Goal: Find specific page/section: Find specific page/section

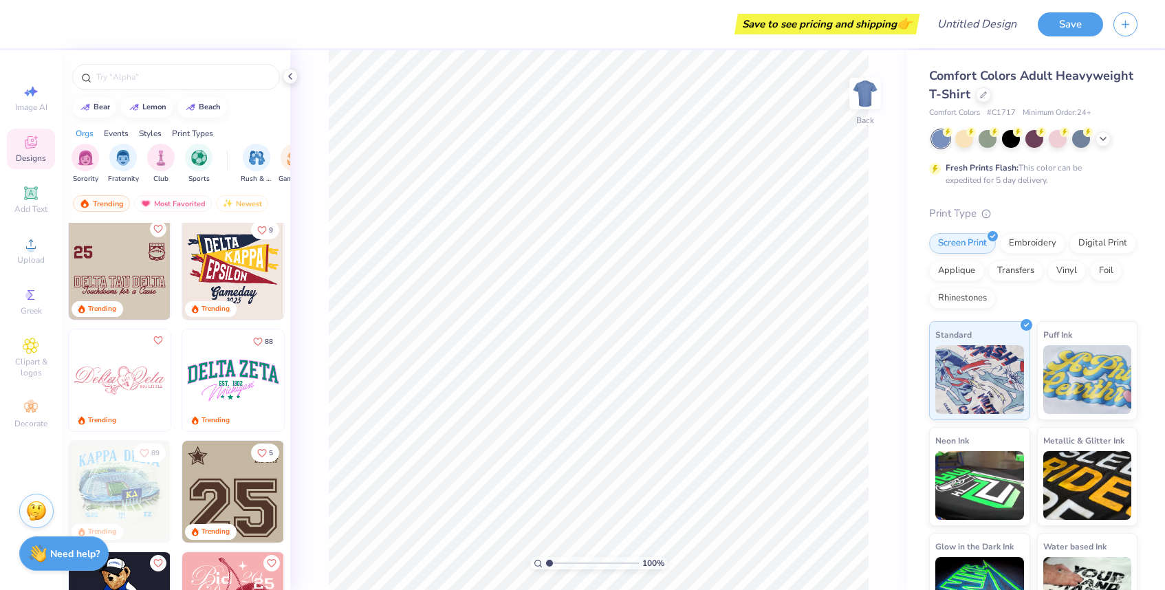
scroll to position [2105, 0]
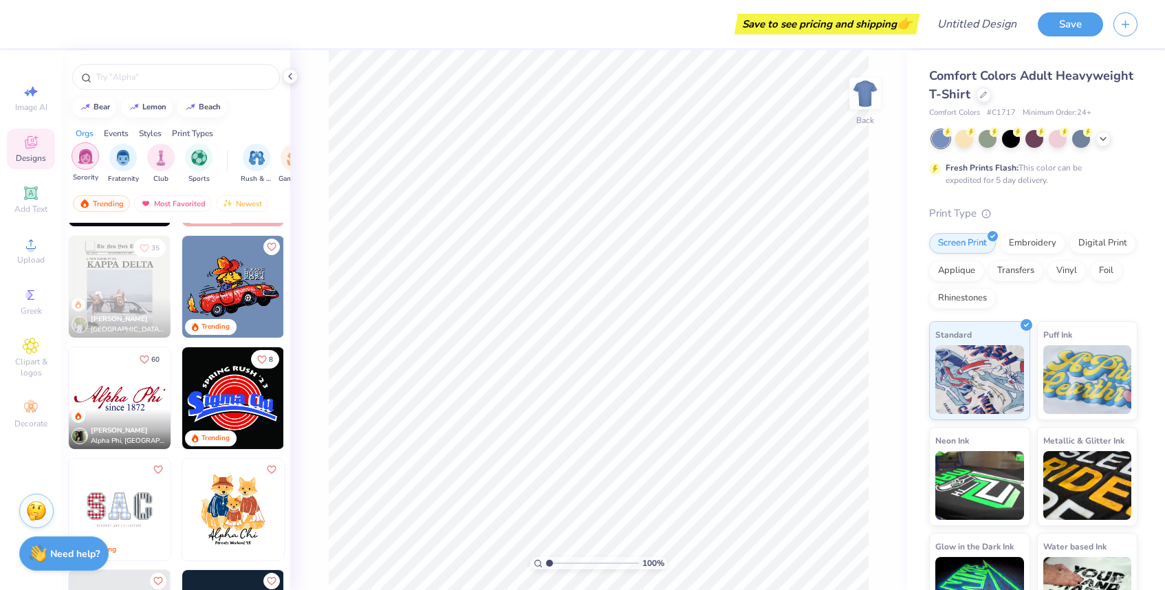
click at [86, 164] on img "filter for Sorority" at bounding box center [86, 157] width 16 height 16
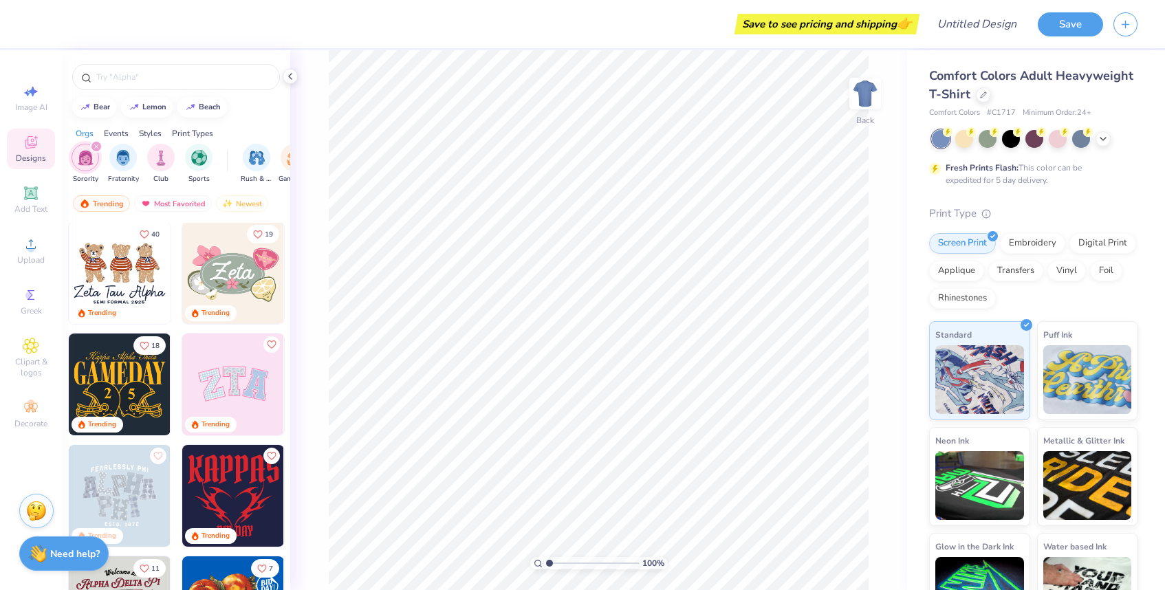
scroll to position [127, 0]
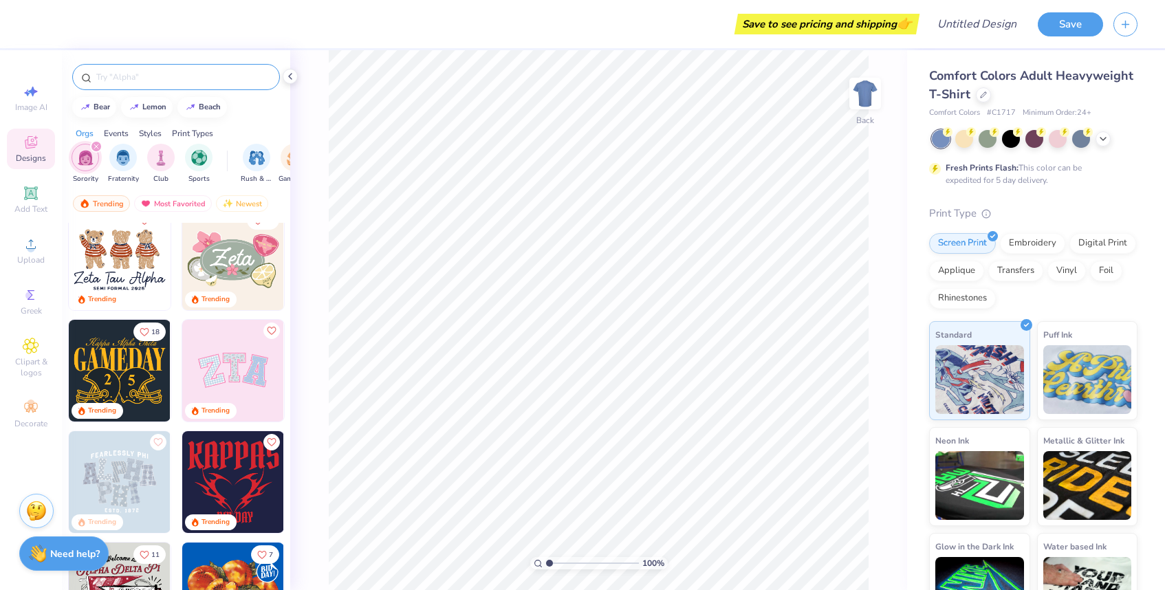
click at [127, 79] on input "text" at bounding box center [183, 77] width 176 height 14
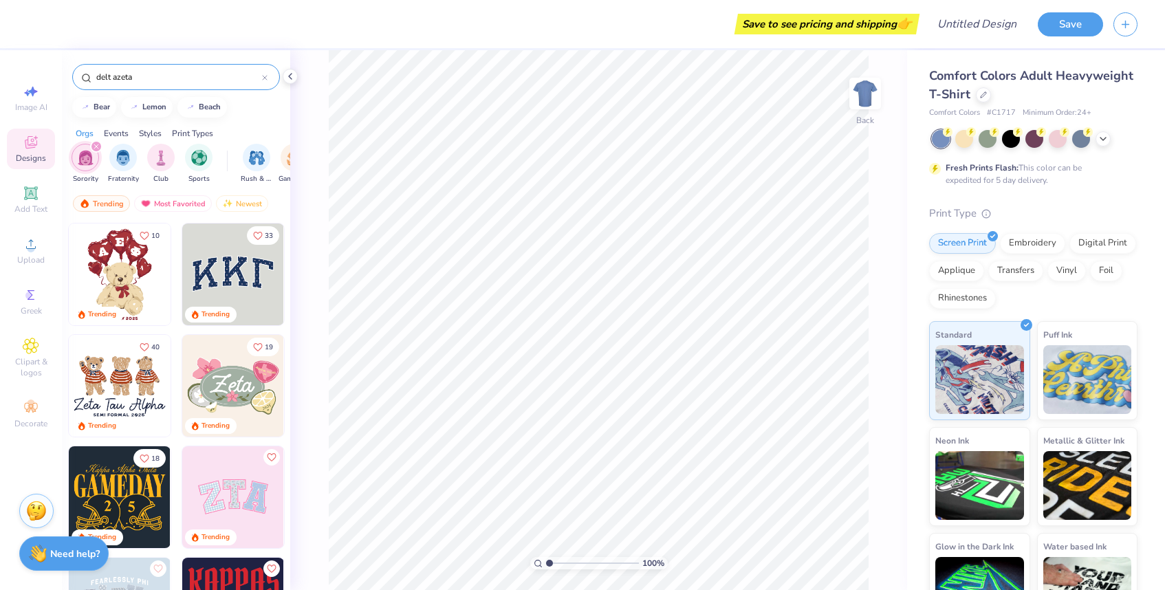
type input "delt azeta"
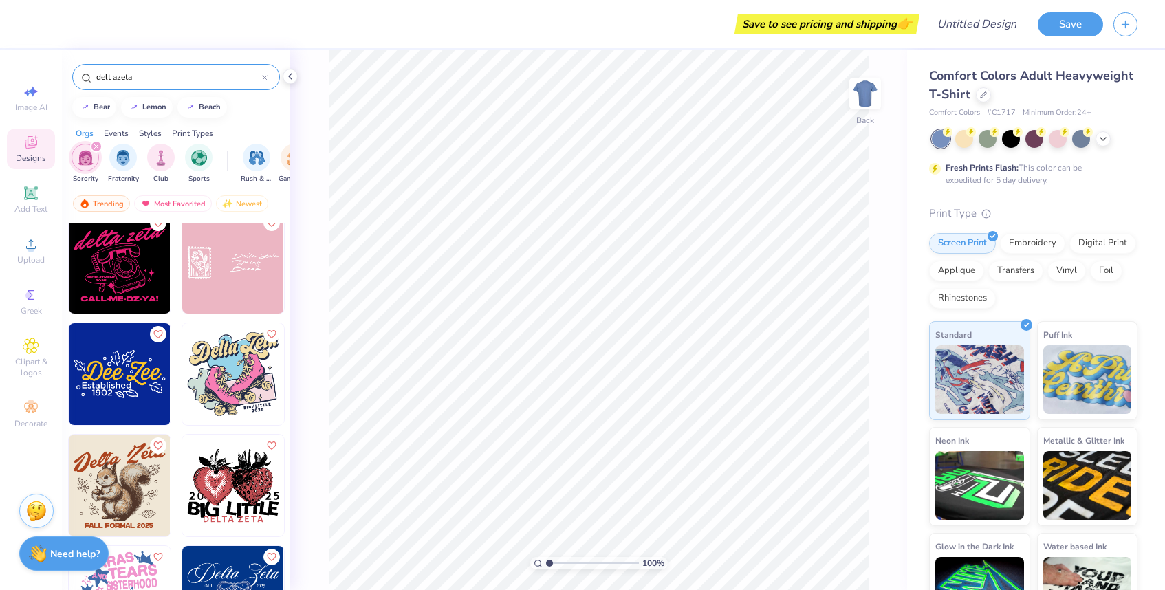
scroll to position [3011, 0]
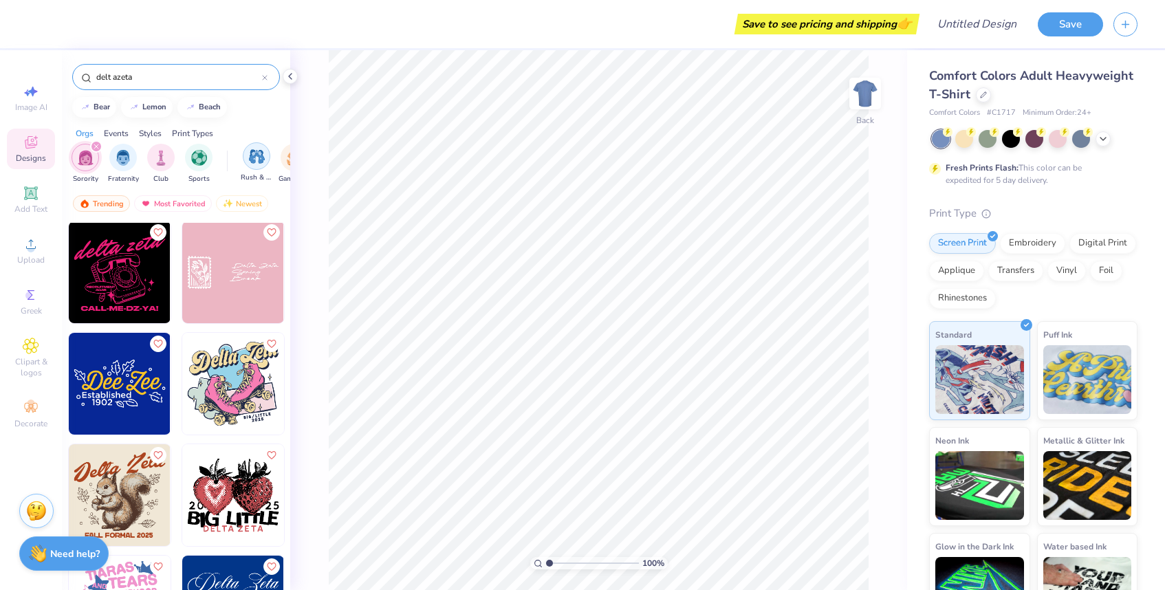
click at [257, 167] on div "filter for Rush & Bid" at bounding box center [257, 156] width 28 height 28
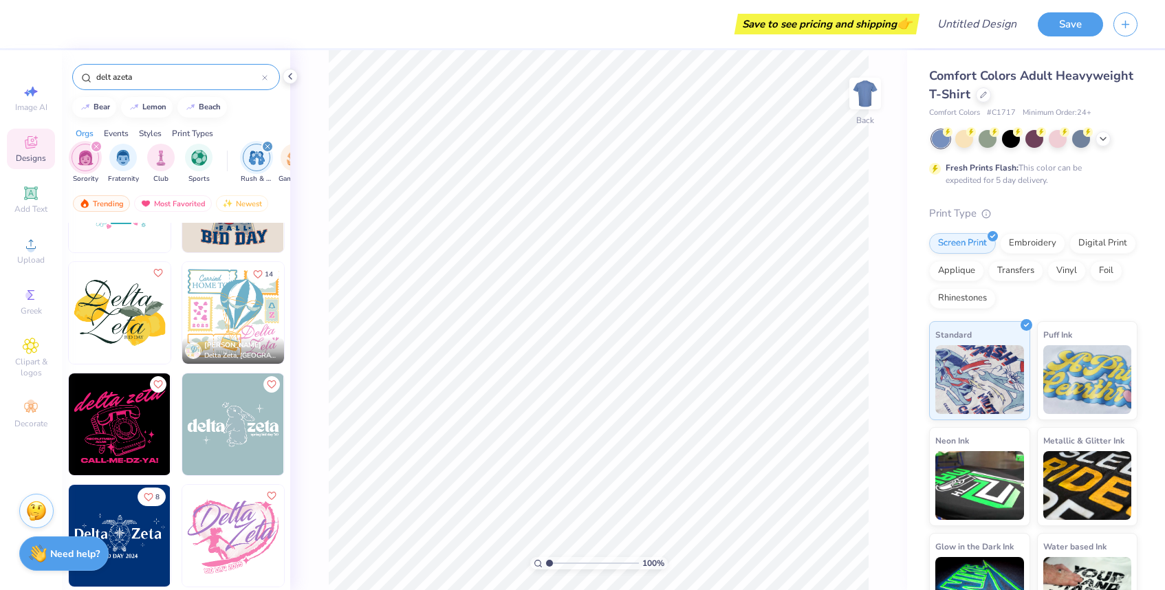
scroll to position [0, 0]
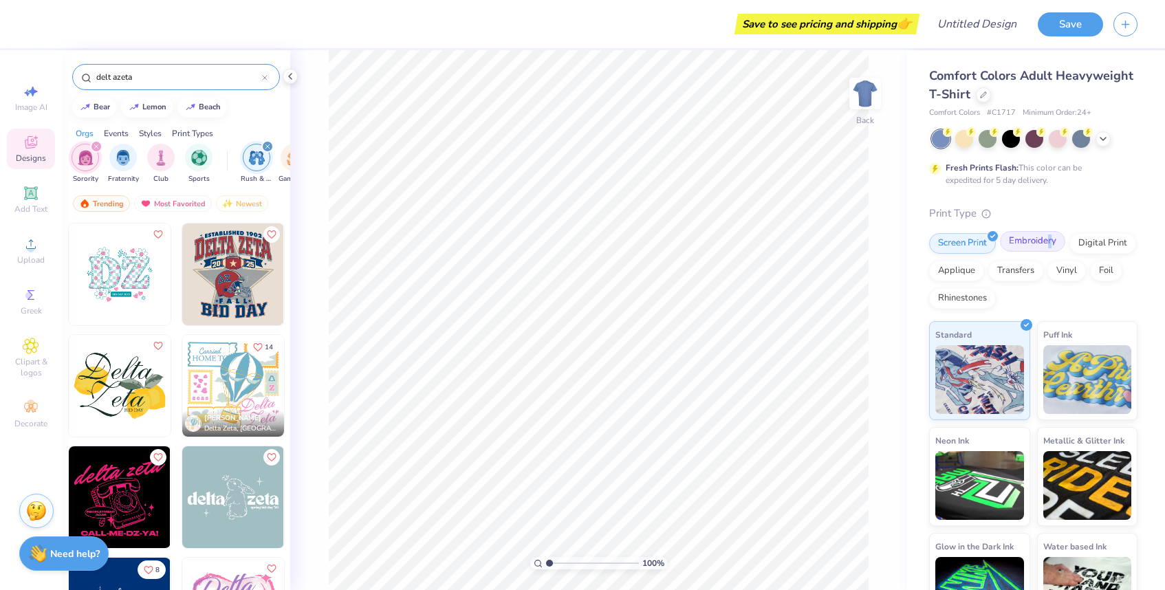
click at [1048, 239] on div "Embroidery" at bounding box center [1032, 241] width 65 height 21
